Goal: Task Accomplishment & Management: Manage account settings

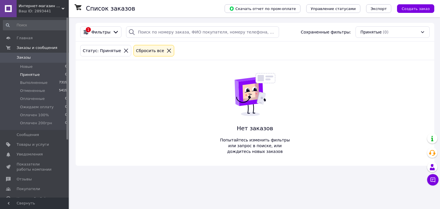
click at [40, 67] on li "Новые 0" at bounding box center [35, 67] width 70 height 8
click at [42, 105] on span "Ожидаем оплату" at bounding box center [36, 106] width 33 height 5
